Goal: Browse casually

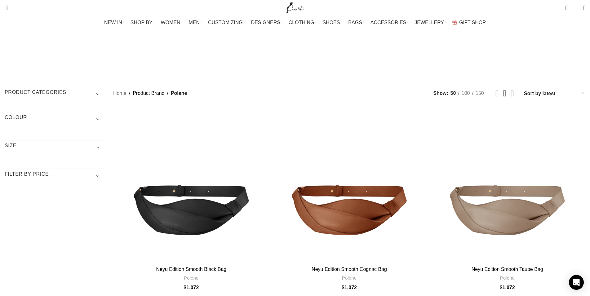
click at [352, 29] on div "NEW IN WHAT'S NEW New this week New in clothing New in [GEOGRAPHIC_DATA] New in…" at bounding box center [295, 23] width 587 height 14
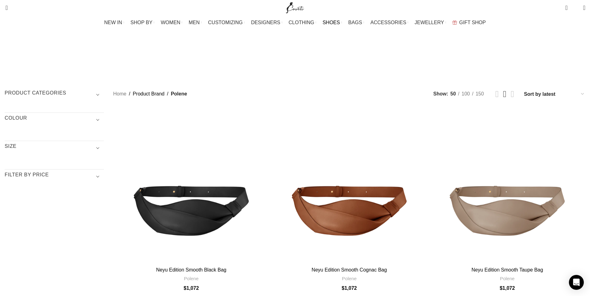
click at [330, 22] on span "SHOES" at bounding box center [331, 23] width 17 height 6
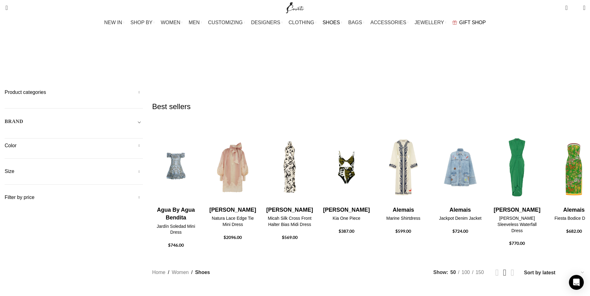
click at [462, 28] on link "GIFT SHOP" at bounding box center [470, 22] width 34 height 12
